Goal: Task Accomplishment & Management: Use online tool/utility

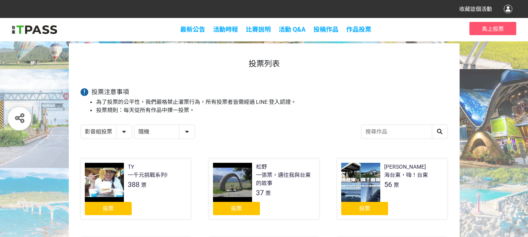
scroll to position [39, 0]
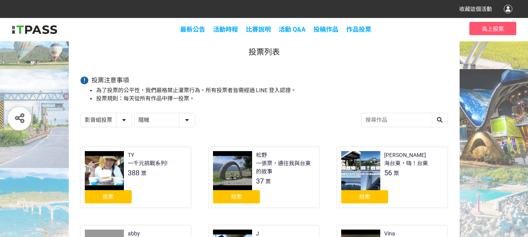
click at [368, 195] on span "投票" at bounding box center [364, 197] width 11 height 6
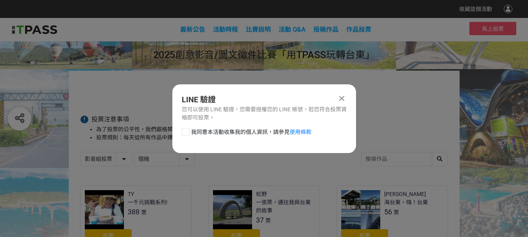
scroll to position [0, 0]
click at [186, 130] on div at bounding box center [186, 132] width 8 height 8
checkbox input "true"
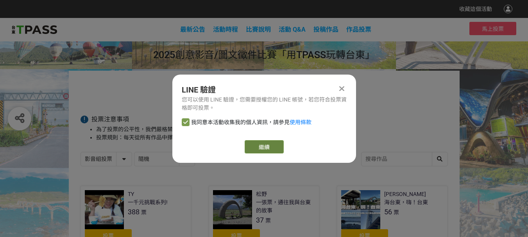
click at [259, 147] on button "繼續" at bounding box center [264, 146] width 39 height 13
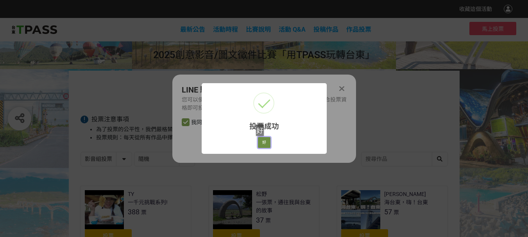
click at [263, 144] on button "好" at bounding box center [264, 142] width 13 height 11
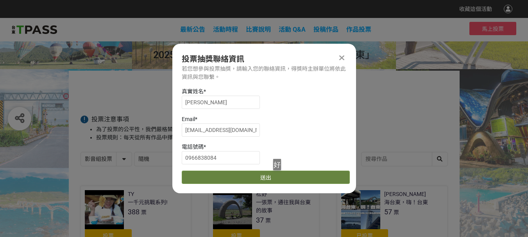
click at [281, 178] on button "送出" at bounding box center [266, 177] width 168 height 13
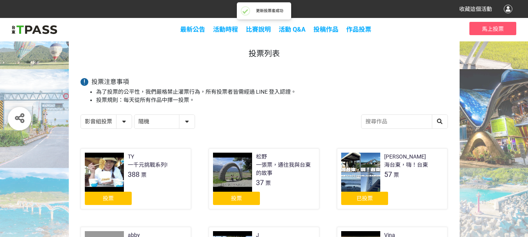
scroll to position [39, 0]
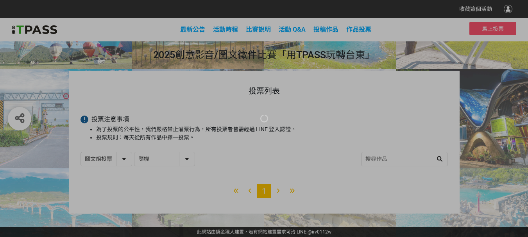
select select "13139"
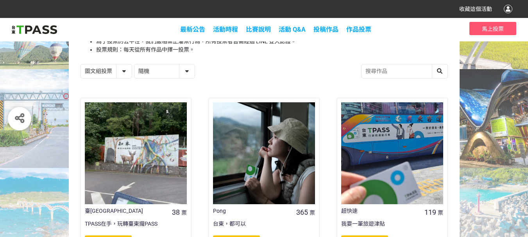
scroll to position [117, 0]
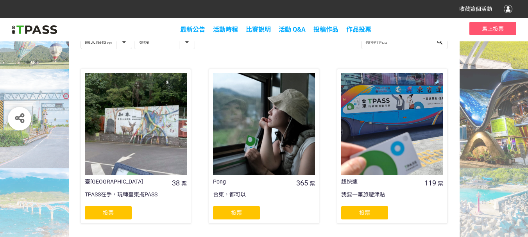
click at [245, 217] on div "投票" at bounding box center [236, 212] width 47 height 13
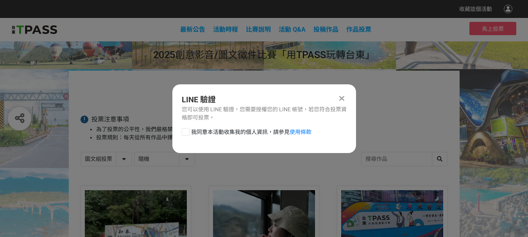
scroll to position [0, 0]
click at [183, 134] on div at bounding box center [186, 132] width 8 height 8
checkbox input "true"
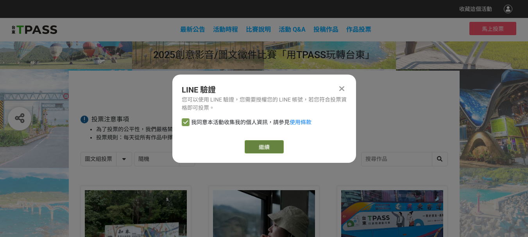
click at [273, 147] on button "繼續" at bounding box center [264, 146] width 39 height 13
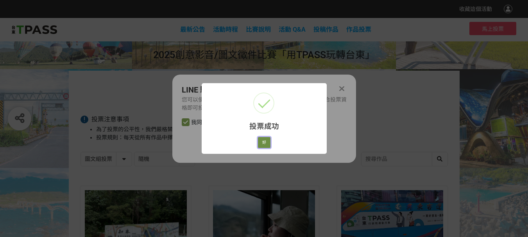
click at [261, 140] on button "好" at bounding box center [264, 142] width 13 height 11
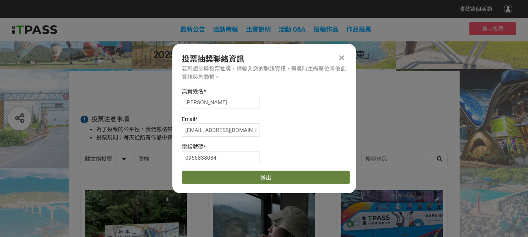
click at [287, 176] on button "送出" at bounding box center [266, 177] width 168 height 13
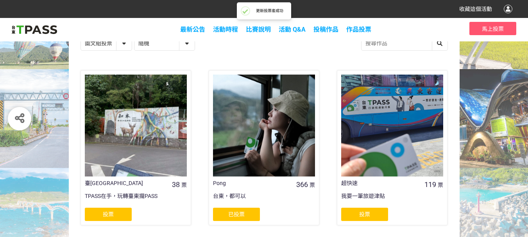
scroll to position [117, 0]
